Goal: Register for event/course

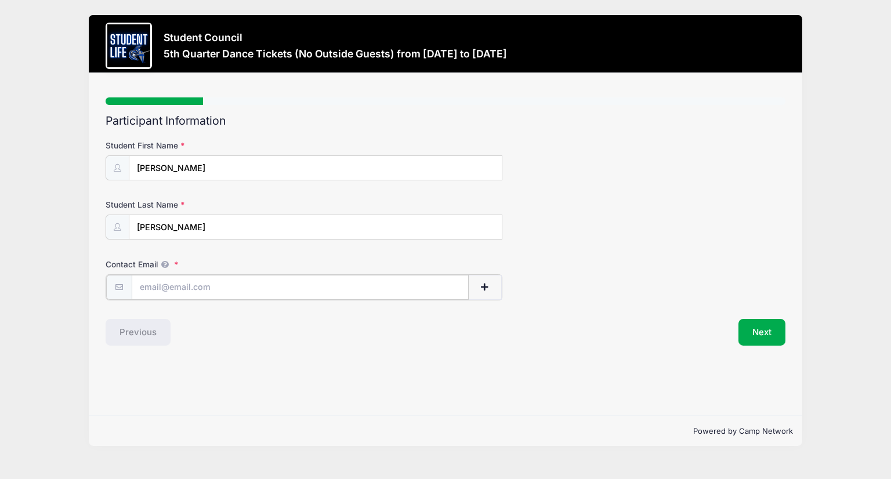
click at [202, 291] on input "Contact Email" at bounding box center [300, 287] width 337 height 25
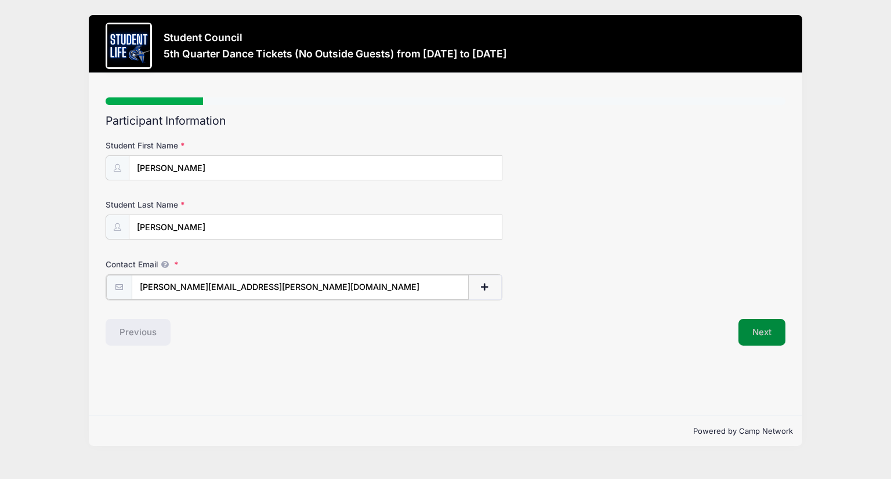
type input "[PERSON_NAME][EMAIL_ADDRESS][PERSON_NAME][DOMAIN_NAME]"
click at [764, 337] on button "Next" at bounding box center [761, 331] width 47 height 27
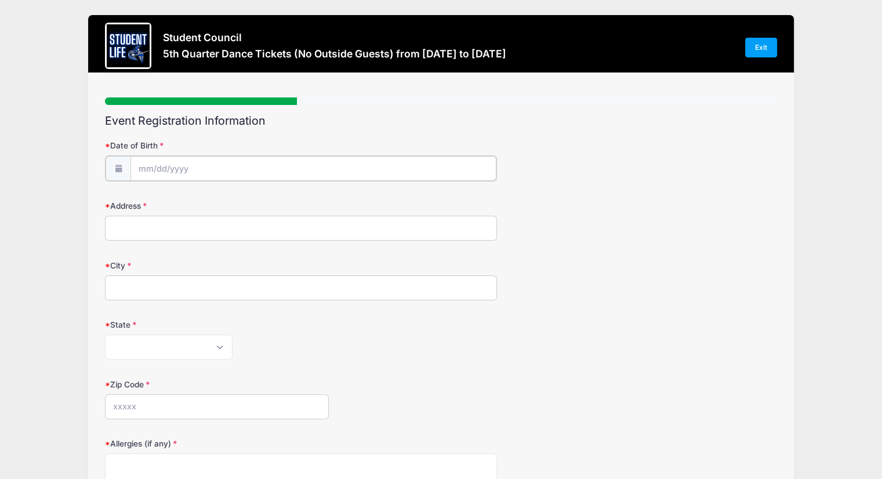
click at [296, 161] on input "Date of Birth" at bounding box center [313, 168] width 366 height 25
click at [256, 242] on span "5" at bounding box center [253, 242] width 21 height 21
type input "09/05/2025"
click at [230, 233] on input "Address" at bounding box center [301, 227] width 392 height 25
type input "1629 W. Frye Rd."
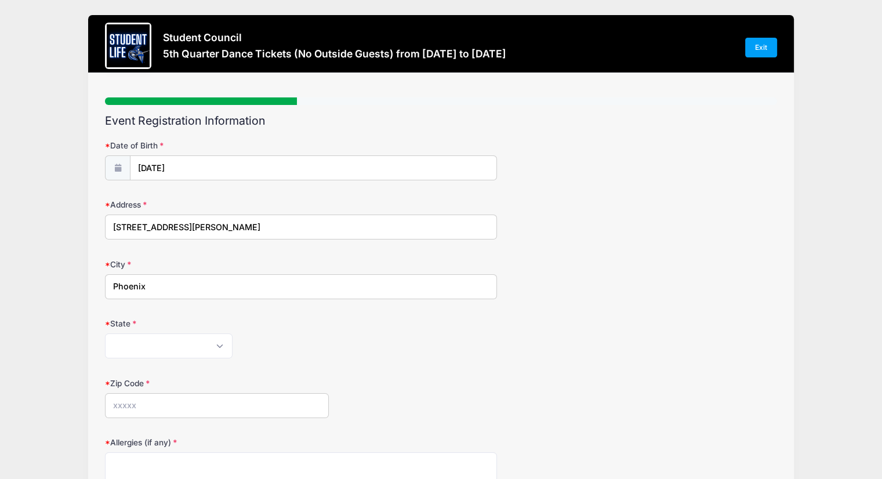
type input "Phoenix"
click at [222, 346] on select "Alabama Alaska American Samoa Arizona Arkansas Armed Forces Africa Armed Forces…" at bounding box center [169, 345] width 128 height 25
select select "AZ"
click at [105, 333] on select "Alabama Alaska American Samoa Arizona Arkansas Armed Forces Africa Armed Forces…" at bounding box center [169, 345] width 128 height 25
click at [193, 400] on input "Zip Code" at bounding box center [217, 405] width 224 height 25
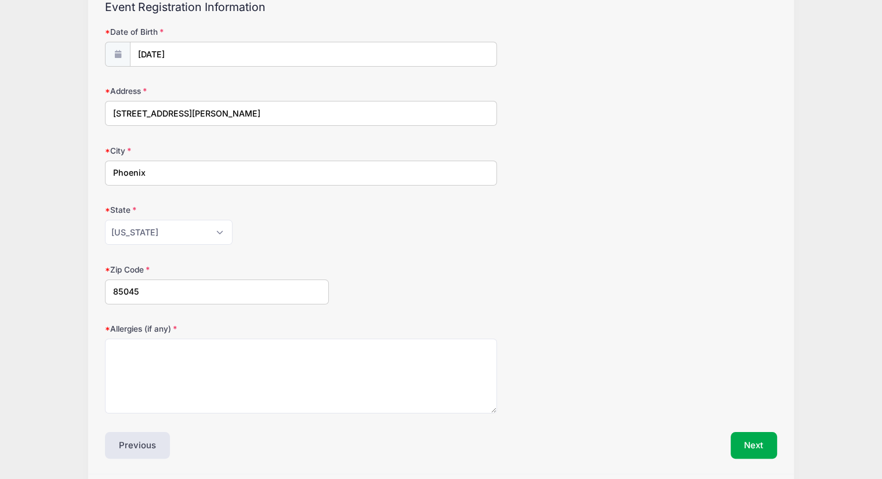
scroll to position [116, 0]
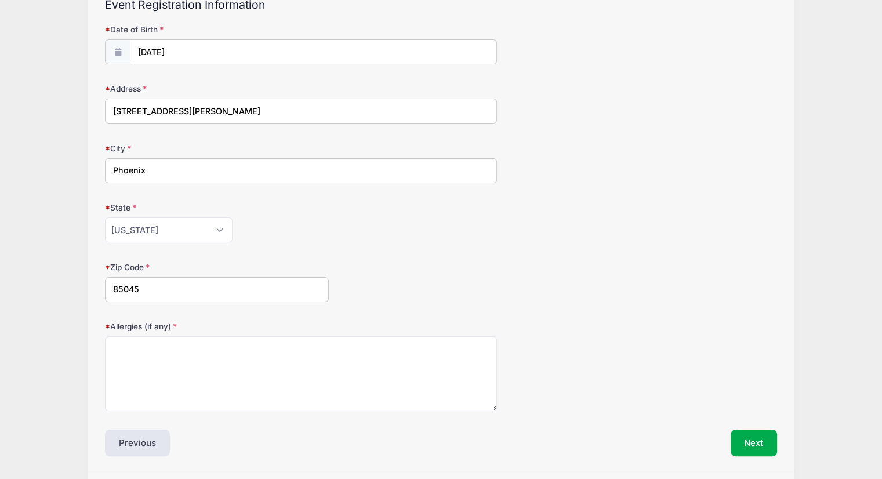
type input "85045"
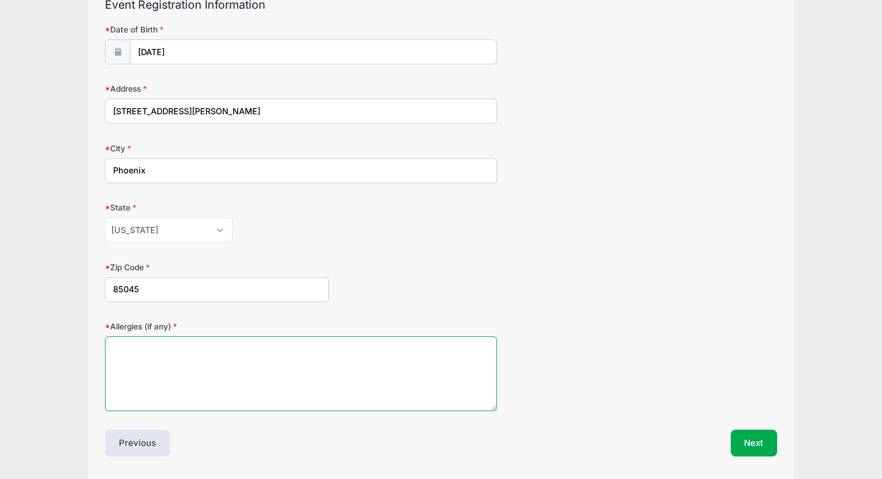
click at [194, 351] on textarea "Allergies (if any)" at bounding box center [301, 373] width 392 height 75
type textarea "None"
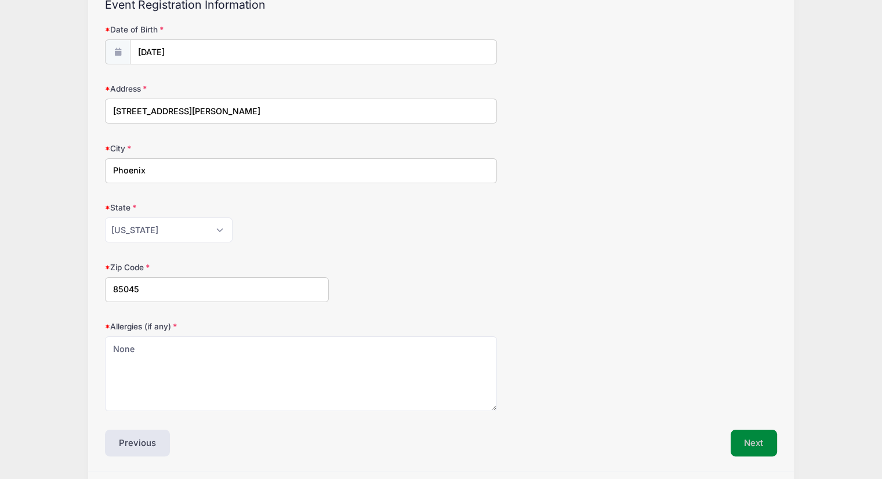
click at [749, 437] on button "Next" at bounding box center [753, 443] width 47 height 27
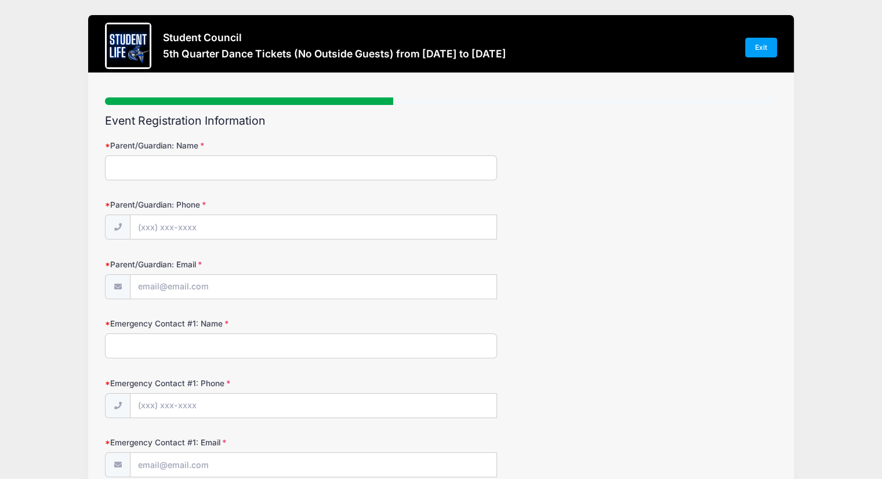
scroll to position [58, 0]
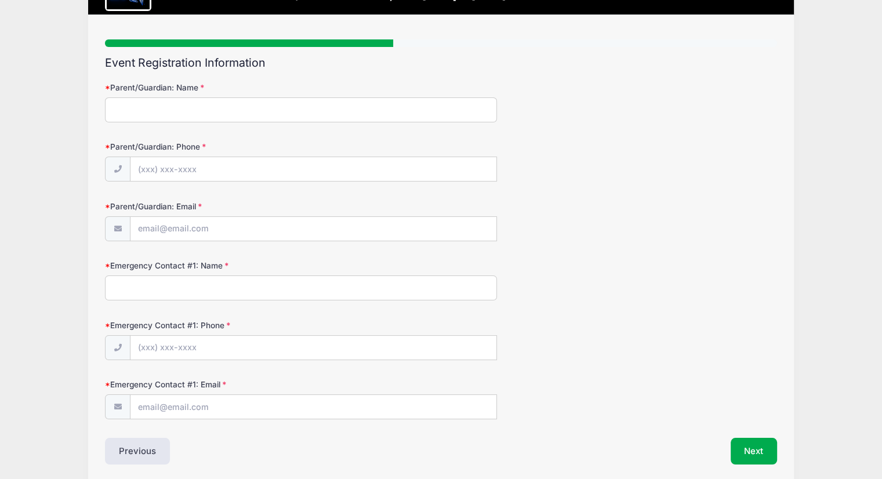
click at [252, 111] on input "Parent/Guardian: Name" at bounding box center [301, 109] width 392 height 25
type input "Tanya Schuler"
type input "(480) 231-7165"
click at [258, 226] on input "Parent/Guardian: Email" at bounding box center [313, 229] width 366 height 25
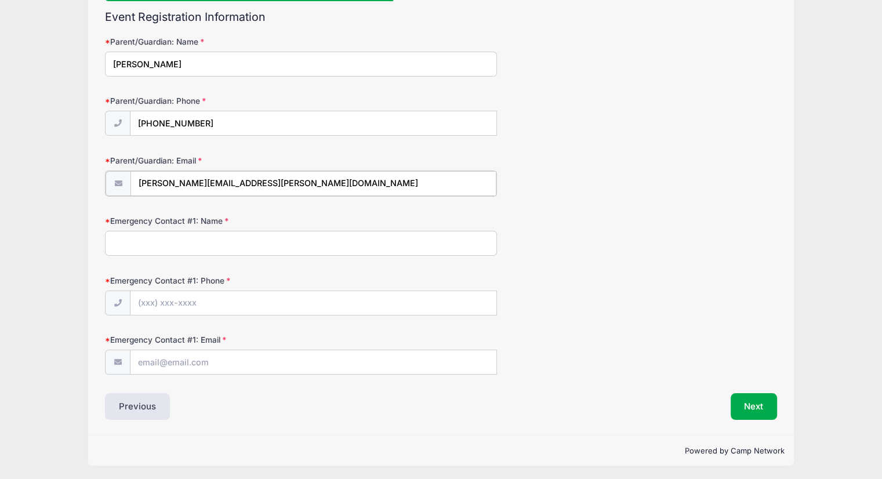
type input "[PERSON_NAME][EMAIL_ADDRESS][PERSON_NAME][DOMAIN_NAME]"
click at [248, 224] on label "Emergency Contact #1: Name" at bounding box center [217, 220] width 224 height 12
click at [248, 230] on input "Emergency Contact #1: Name" at bounding box center [301, 242] width 392 height 25
type input "4"
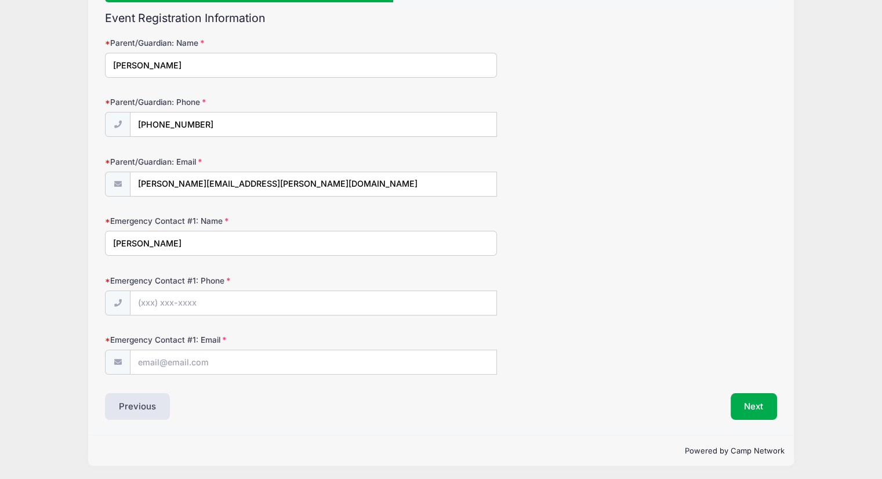
type input "Terry Schuler"
drag, startPoint x: 174, startPoint y: 62, endPoint x: 108, endPoint y: 59, distance: 65.6
click at [108, 59] on input "Tanya Schuler" at bounding box center [301, 65] width 392 height 25
type input "Terry Schuler"
drag, startPoint x: 208, startPoint y: 117, endPoint x: 165, endPoint y: 119, distance: 43.0
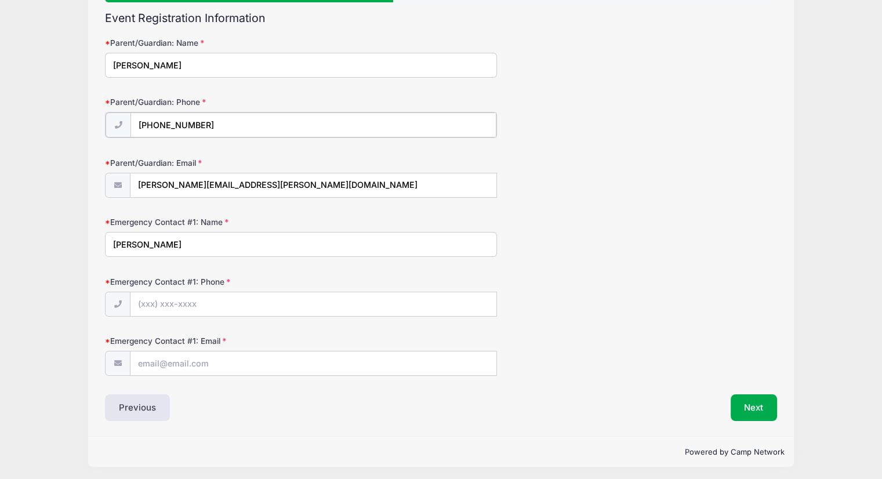
click at [165, 119] on input "(480) 231-7165" at bounding box center [313, 124] width 366 height 25
type input "(480) 205-2574"
drag, startPoint x: 201, startPoint y: 183, endPoint x: 121, endPoint y: 178, distance: 80.7
click at [121, 178] on div "[PERSON_NAME][EMAIL_ADDRESS][PERSON_NAME][DOMAIN_NAME]" at bounding box center [301, 185] width 392 height 26
type input "terry.schuler@gmail.com"
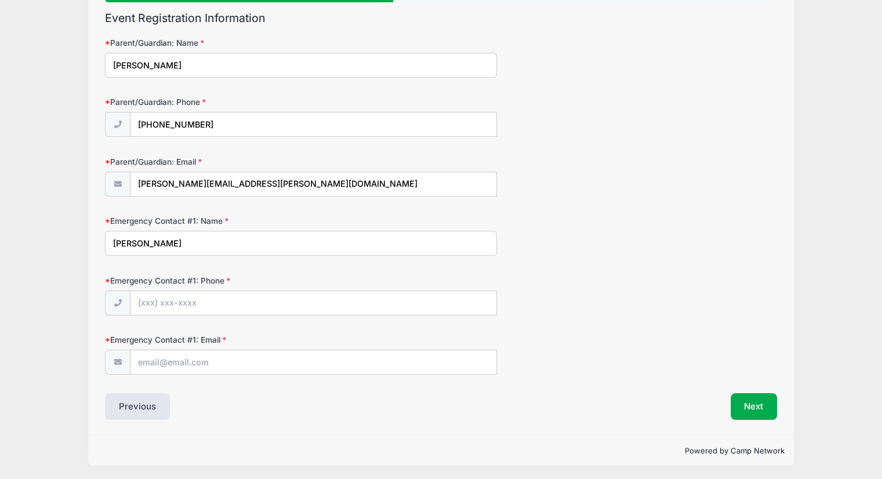
drag, startPoint x: 150, startPoint y: 238, endPoint x: 91, endPoint y: 232, distance: 58.8
click at [91, 232] on div "Step 3 /7 Step 1 Step 2 Step 3 Step 4 Step 5 Policies Summary Participant Infor…" at bounding box center [441, 202] width 706 height 465
type input "Tanya Schuler"
click at [159, 310] on input "Emergency Contact #1: Phone" at bounding box center [313, 303] width 366 height 25
type input "(480) 231-7165"
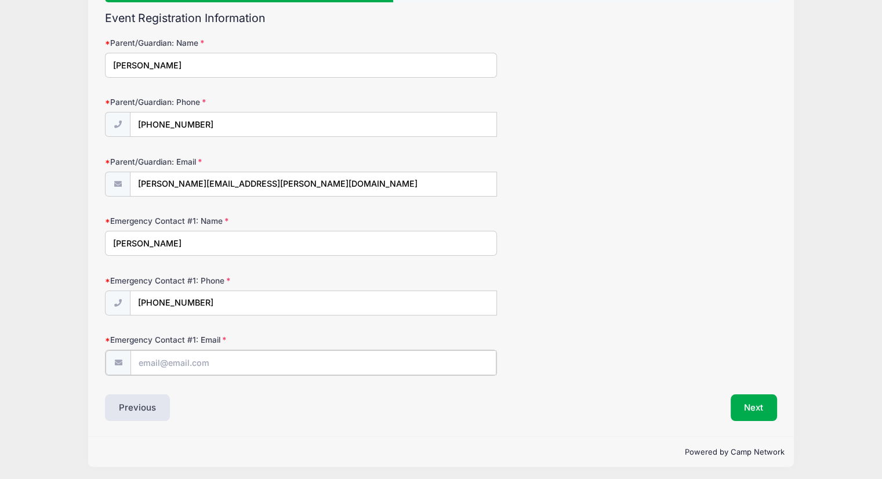
click at [165, 362] on input "Emergency Contact #1: Email" at bounding box center [313, 362] width 366 height 25
type input "[PERSON_NAME][EMAIL_ADDRESS][PERSON_NAME][DOMAIN_NAME]"
click at [380, 393] on div "Previous" at bounding box center [269, 406] width 341 height 27
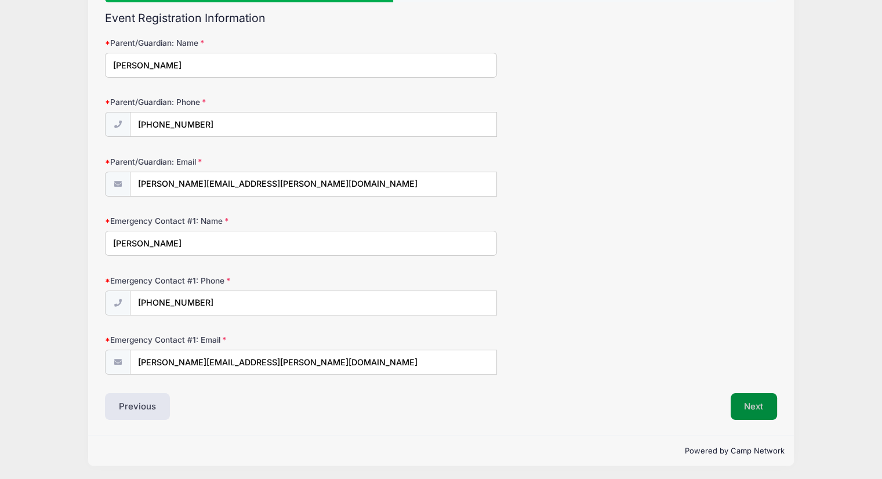
click at [749, 408] on button "Next" at bounding box center [753, 406] width 47 height 27
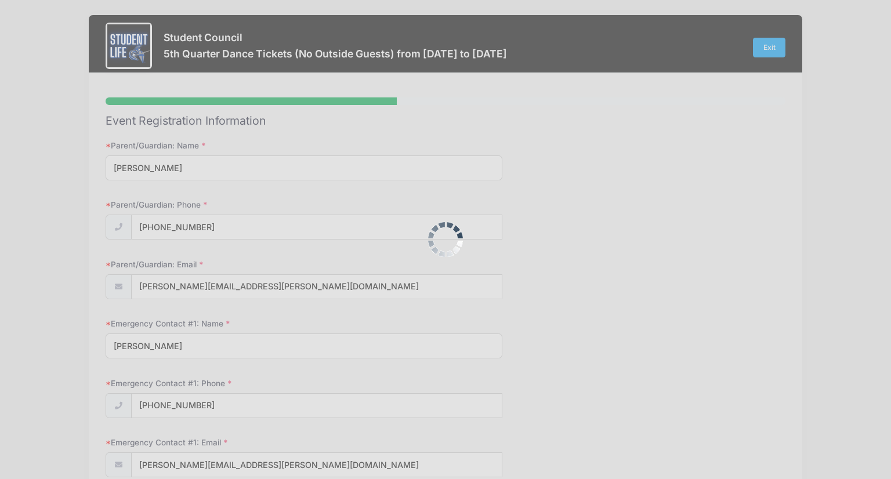
scroll to position [0, 0]
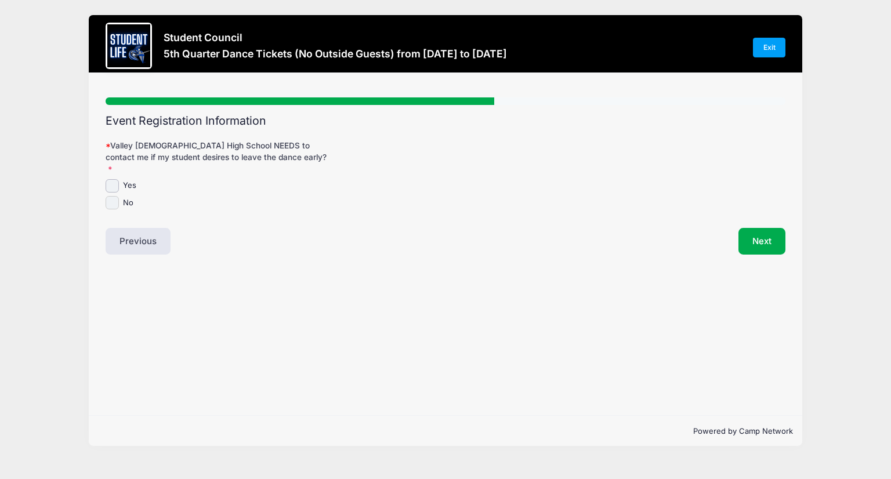
click at [112, 196] on input "No" at bounding box center [112, 202] width 13 height 13
checkbox input "true"
click at [761, 232] on button "Next" at bounding box center [761, 241] width 47 height 27
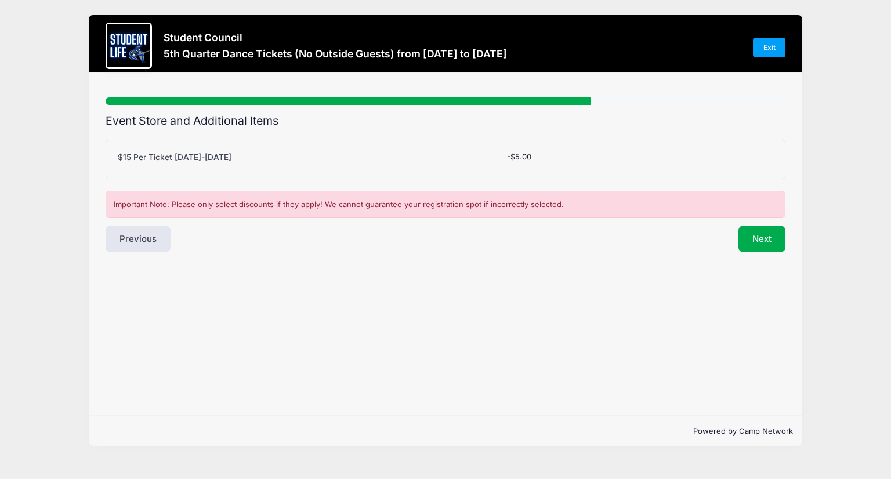
click at [500, 158] on div "$15 Per Ticket [DATE]-[DATE]" at bounding box center [306, 159] width 389 height 16
click at [187, 154] on label "$15 Per Ticket [DATE]-[DATE]" at bounding box center [175, 157] width 114 height 12
click at [0, 0] on select "Please Select Yes (-$5.00) No" at bounding box center [0, 0] width 0 height 0
click at [218, 158] on label "$15 Per Ticket [DATE]-[DATE]" at bounding box center [175, 157] width 114 height 12
click at [0, 0] on select "Please Select Yes (-$5.00) No" at bounding box center [0, 0] width 0 height 0
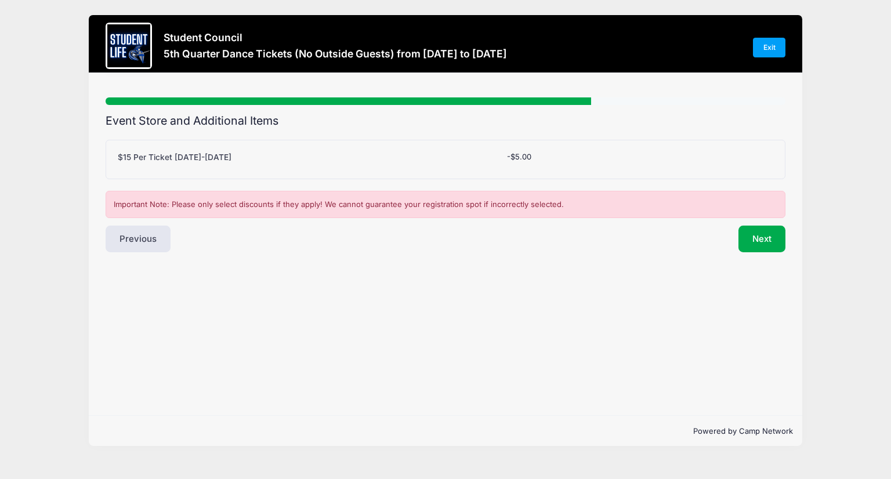
click at [191, 152] on label "$15 Per Ticket [DATE]-[DATE]" at bounding box center [175, 157] width 114 height 12
click at [0, 0] on select "Please Select Yes (-$5.00) No" at bounding box center [0, 0] width 0 height 0
click at [184, 154] on label "$15 Per Ticket [DATE]-[DATE]" at bounding box center [175, 157] width 114 height 12
click at [0, 0] on select "Please Select Yes (-$5.00) No" at bounding box center [0, 0] width 0 height 0
click at [757, 237] on button "Next" at bounding box center [761, 239] width 47 height 27
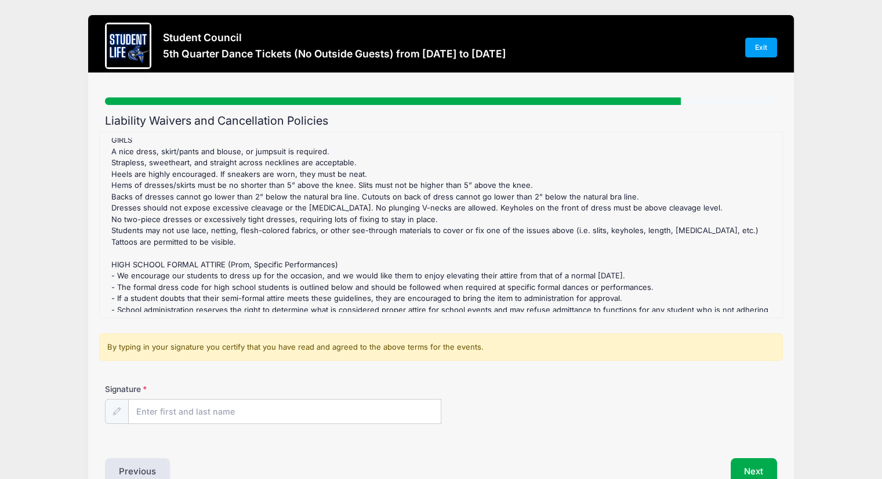
scroll to position [522, 0]
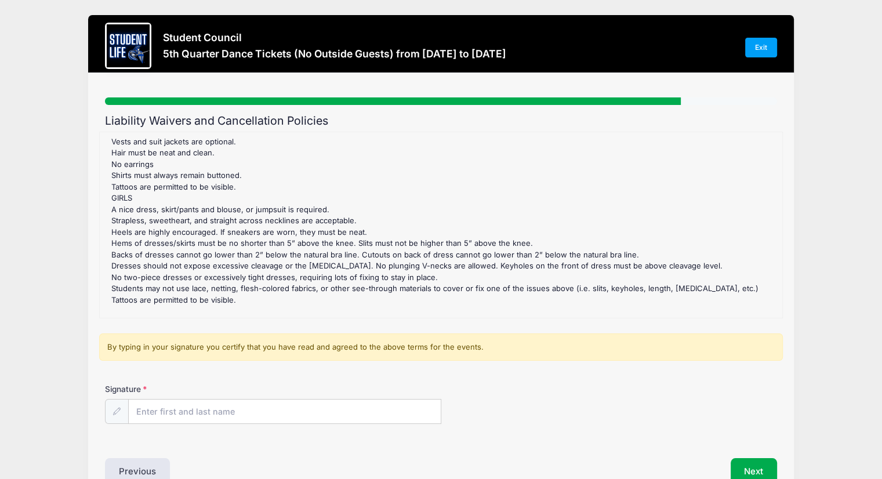
drag, startPoint x: 246, startPoint y: 290, endPoint x: 107, endPoint y: 188, distance: 172.1
click at [107, 188] on div "5th Quarter Dance Tickets (No Outside Guests) Refund Policy : The is no Refund …" at bounding box center [441, 225] width 671 height 174
copy div "GIRLS A nice dress, skirt/pants and blouse, or jumpsuit is required. Strapless,…"
click at [440, 177] on div "5th Quarter Dance Tickets (No Outside Guests) Refund Policy : The is no Refund …" at bounding box center [441, 225] width 671 height 174
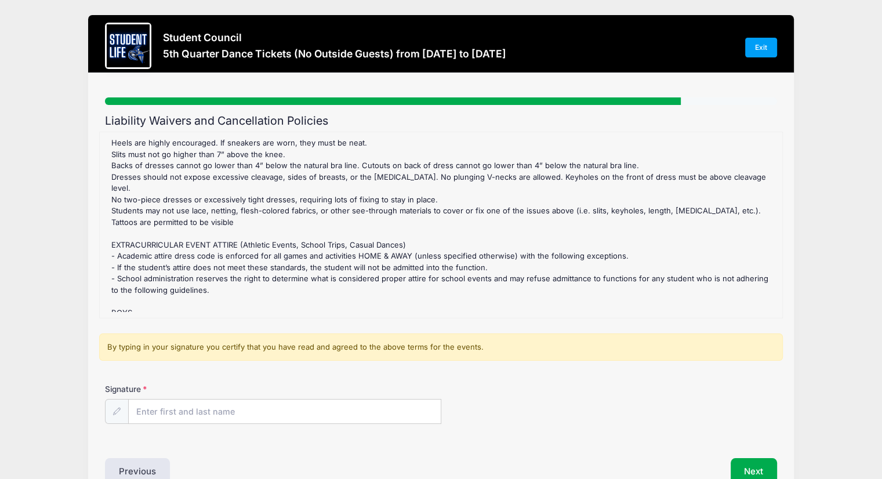
scroll to position [928, 0]
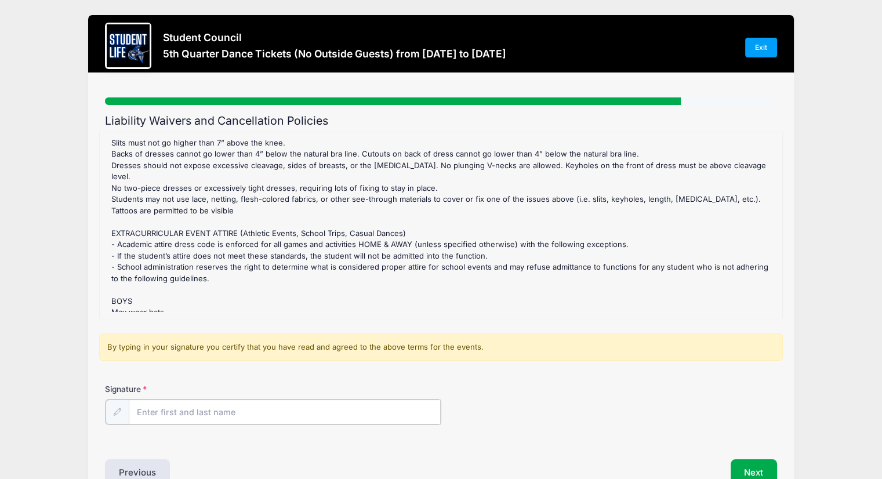
click at [213, 419] on input "Signature" at bounding box center [285, 411] width 312 height 25
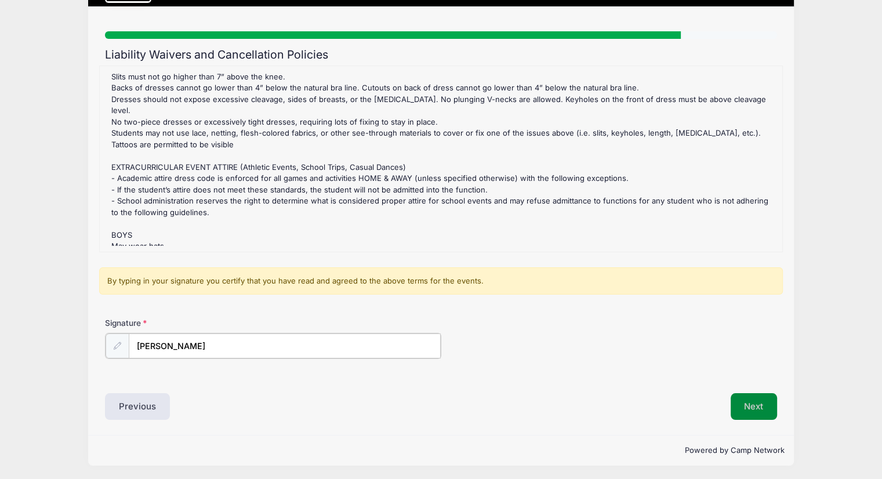
type input "Tanya Schuler"
click at [757, 398] on button "Next" at bounding box center [753, 405] width 47 height 27
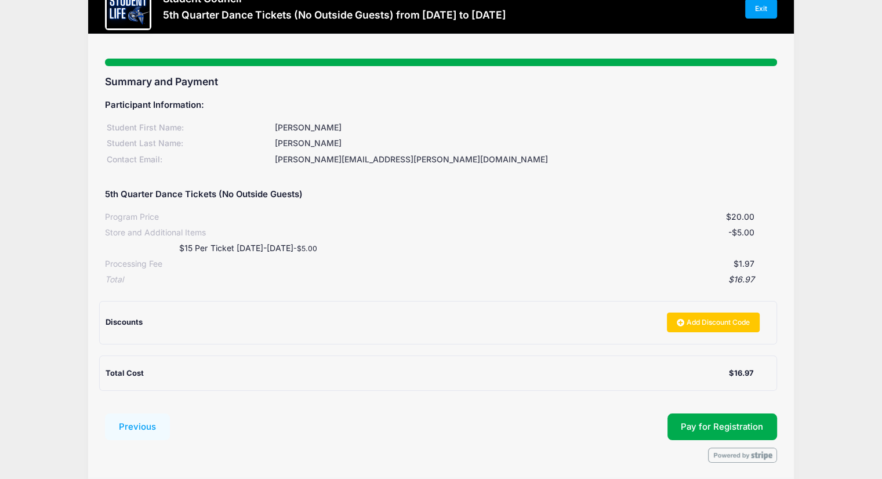
scroll to position [82, 0]
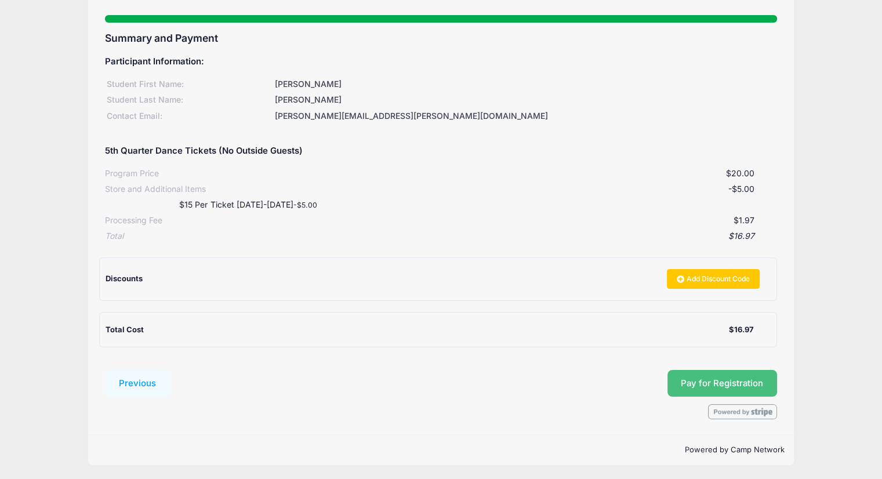
click at [728, 376] on button "Pay for Registration" at bounding box center [722, 383] width 110 height 27
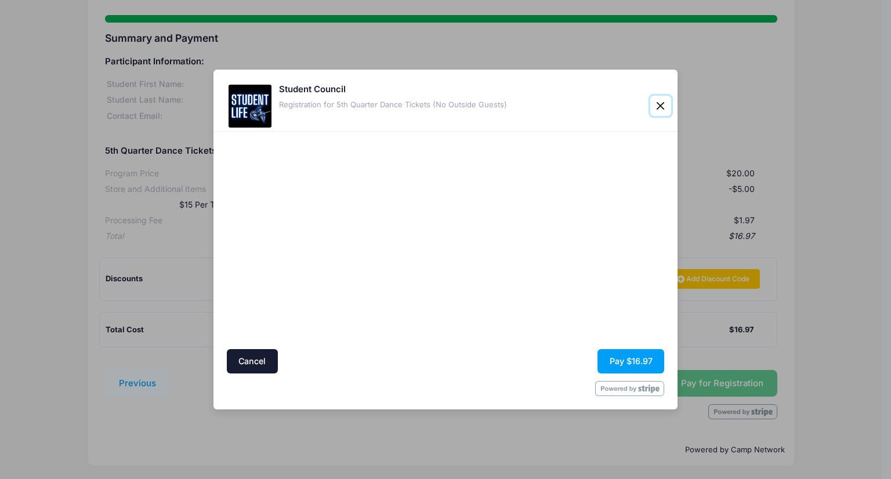
click at [660, 104] on button "Close" at bounding box center [660, 106] width 21 height 21
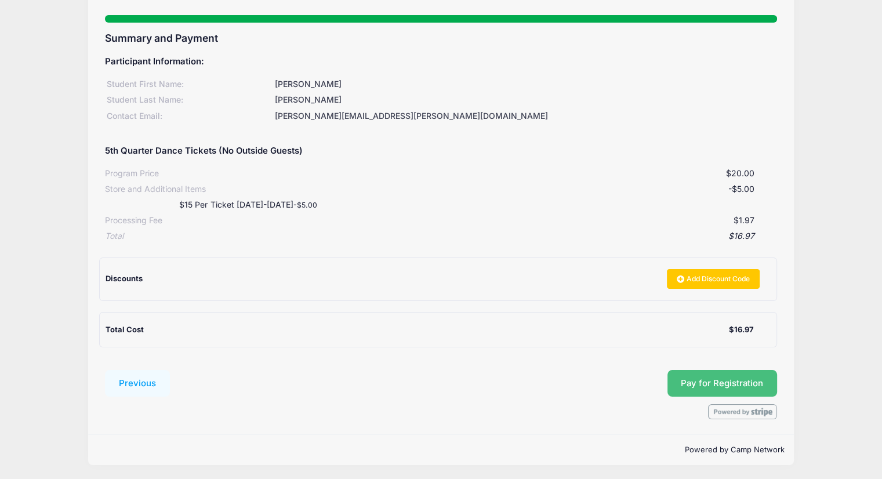
click at [717, 381] on button "Pay for Registration" at bounding box center [722, 383] width 110 height 27
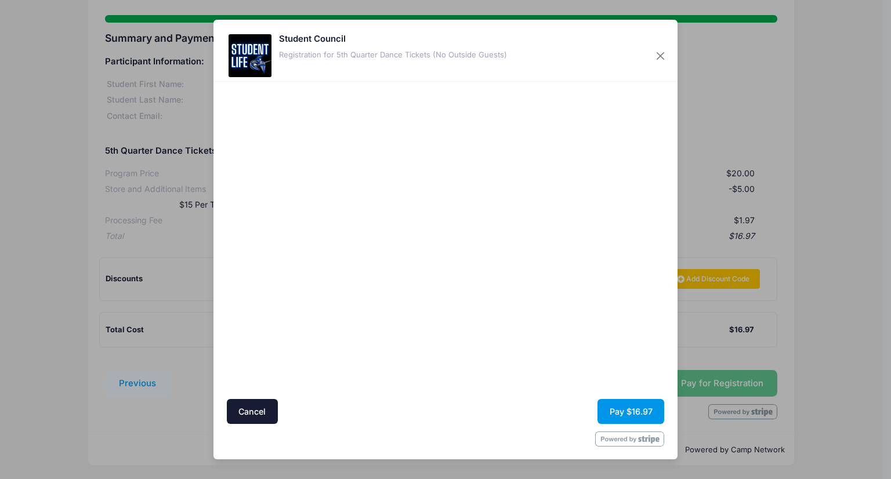
click at [624, 408] on button "Pay $16.97" at bounding box center [630, 411] width 67 height 25
click at [630, 412] on button "Pay $16.97" at bounding box center [630, 411] width 67 height 25
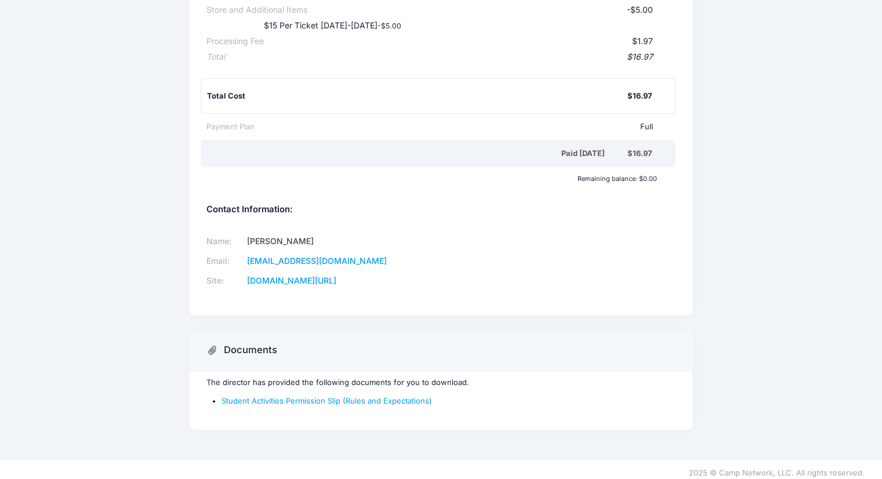
scroll to position [194, 0]
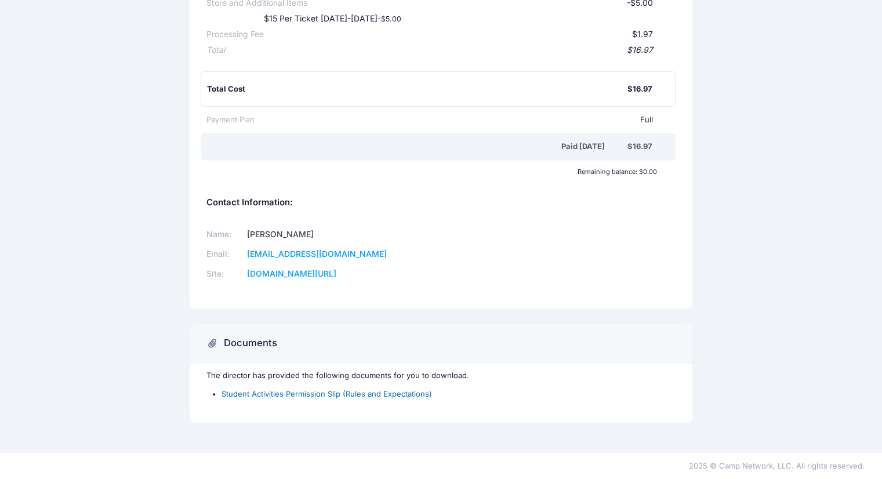
click at [389, 394] on link "Student Activities Permission Slip (Rules and Expectations)" at bounding box center [326, 393] width 210 height 9
click at [443, 286] on div "Name: [PERSON_NAME] Email: [EMAIL_ADDRESS][DOMAIN_NAME] Site: [DOMAIN_NAME][URL]" at bounding box center [441, 254] width 481 height 78
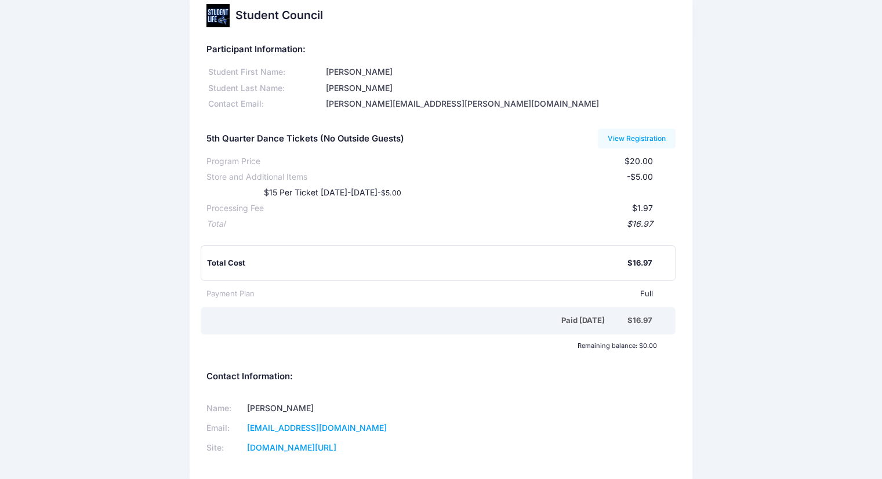
scroll to position [0, 0]
